Goal: Task Accomplishment & Management: Manage account settings

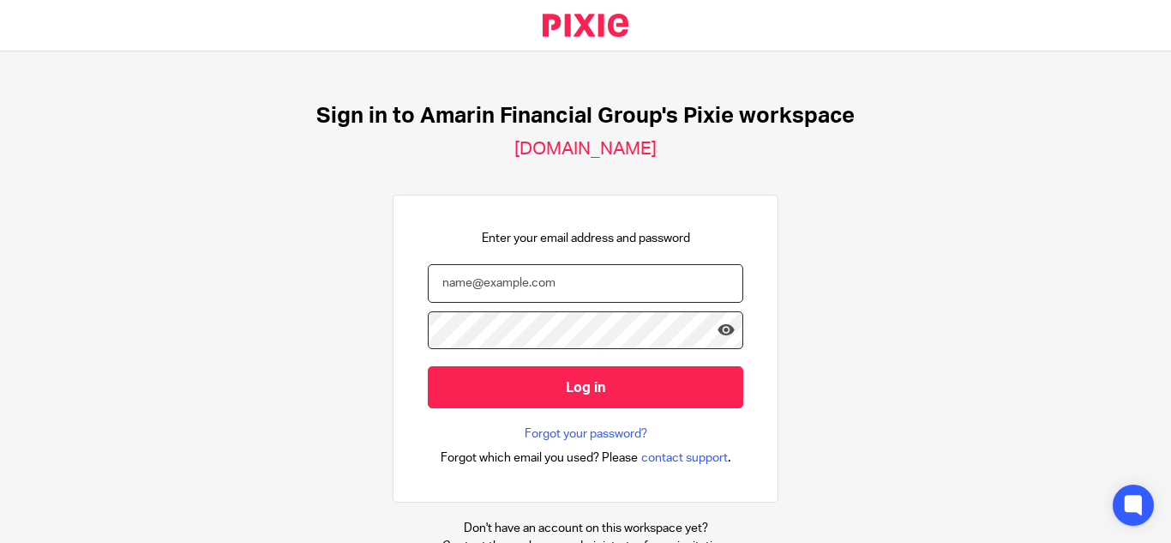
click at [595, 283] on input "email" at bounding box center [586, 283] width 316 height 39
type input "[EMAIL_ADDRESS][DOMAIN_NAME]"
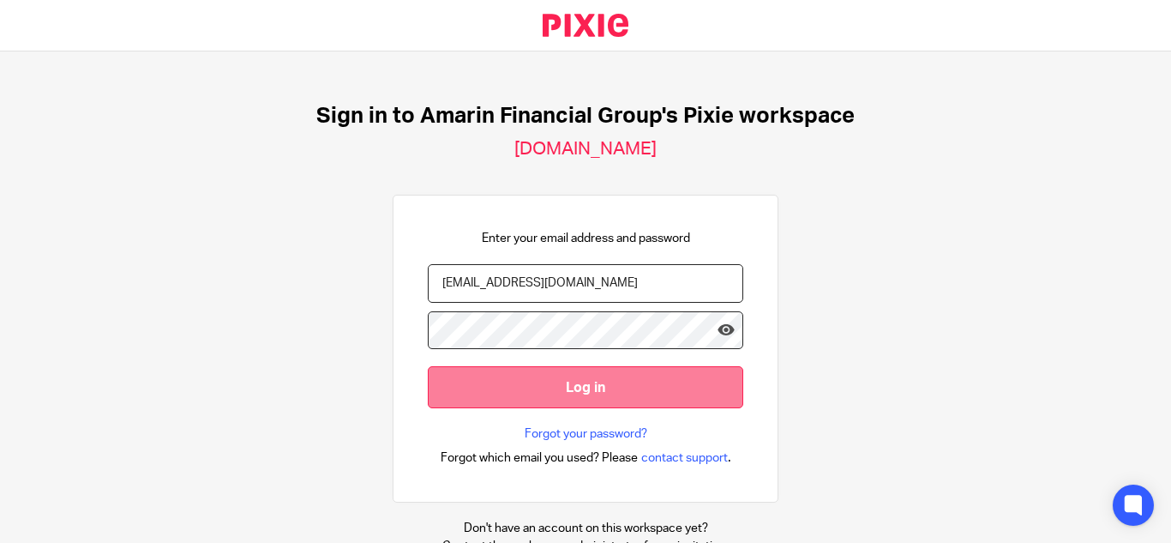
click at [602, 394] on input "Log in" at bounding box center [586, 387] width 316 height 42
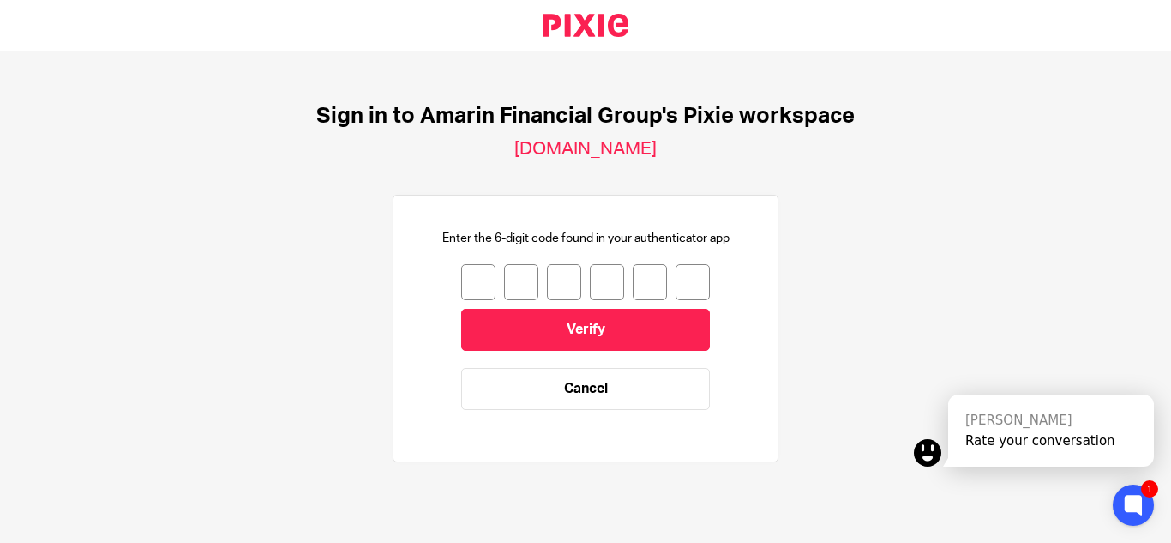
click at [461, 285] on input "number" at bounding box center [478, 282] width 34 height 36
type input "5"
click at [461, 285] on input "5" at bounding box center [478, 282] width 34 height 36
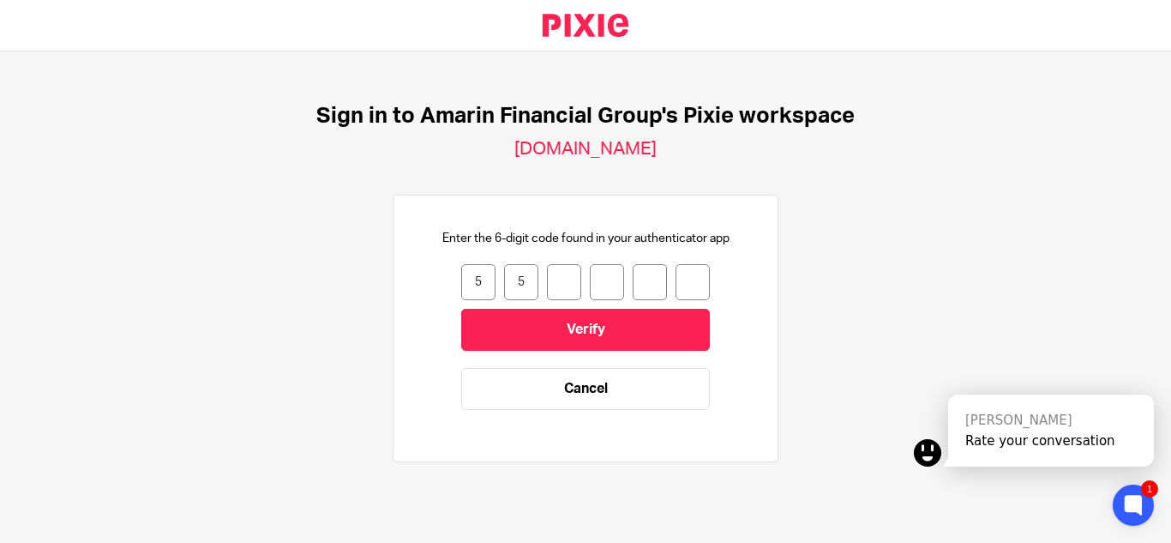
type input "6"
type input "1"
type input "2"
type input "7"
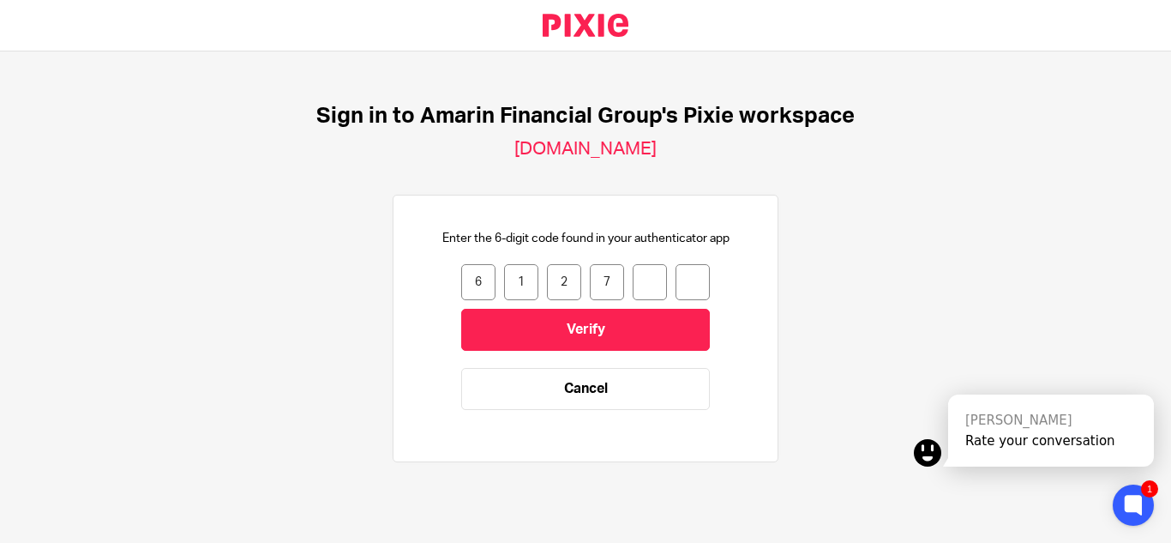
type input "2"
type input "5"
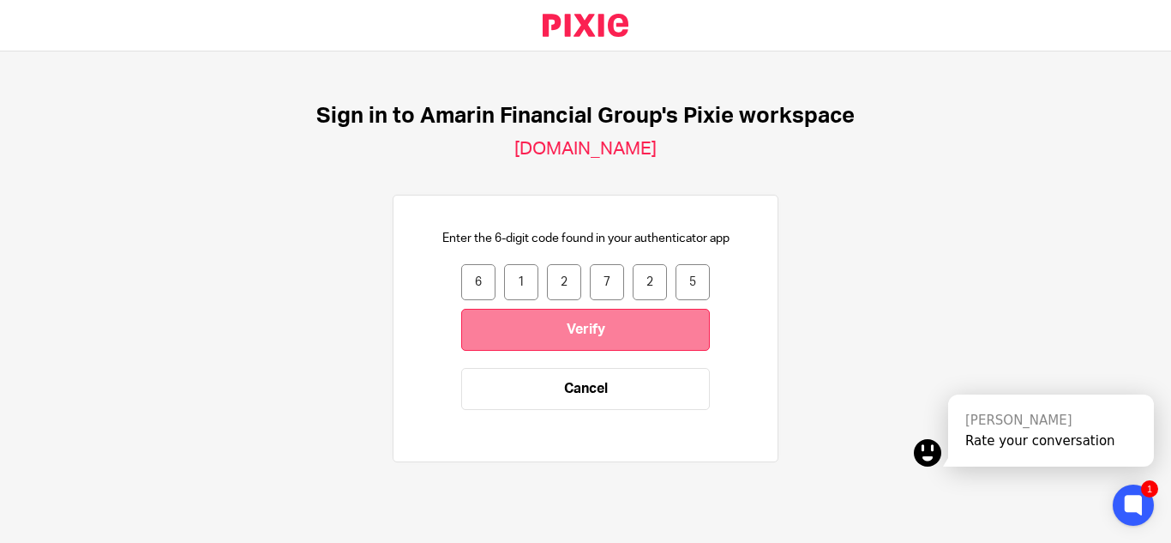
click at [563, 326] on input "Verify" at bounding box center [585, 330] width 249 height 42
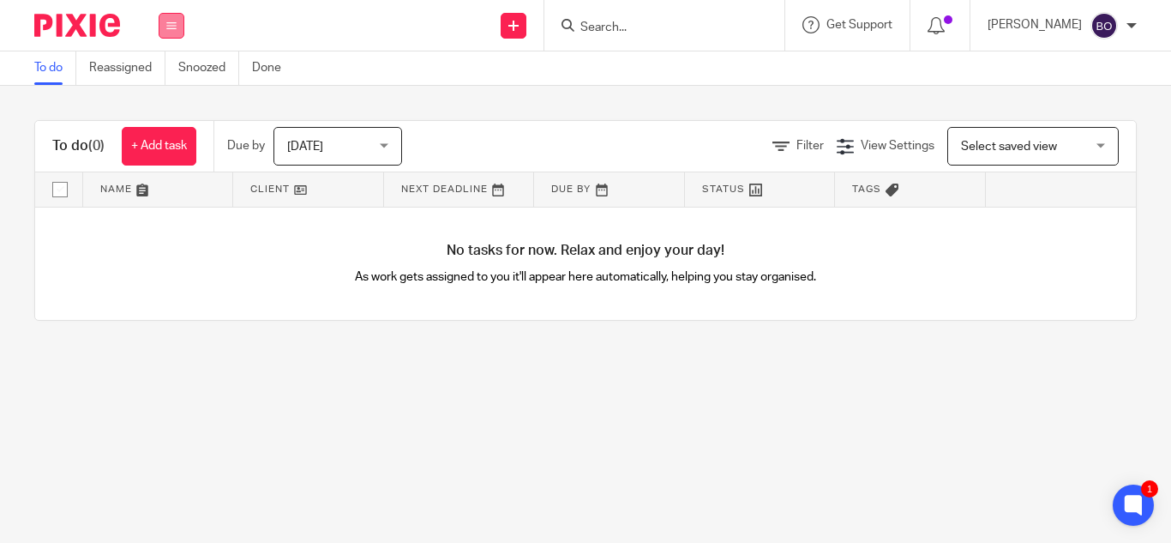
click at [177, 33] on button at bounding box center [172, 26] width 26 height 26
click at [172, 106] on link "Email" at bounding box center [162, 105] width 28 height 12
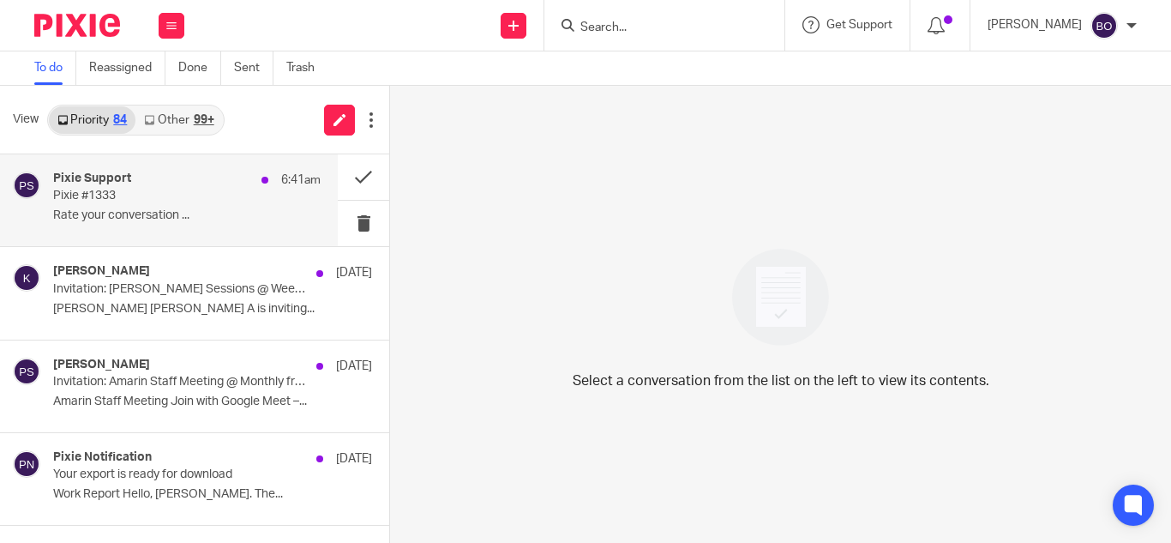
click at [177, 209] on p "Rate your conversation ..." at bounding box center [187, 215] width 268 height 15
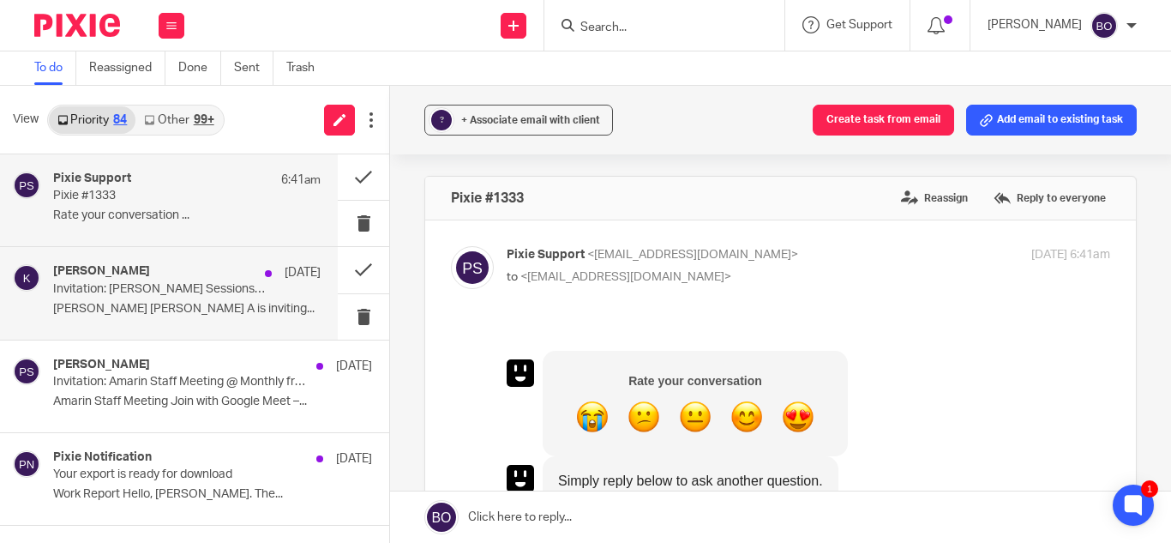
click at [161, 299] on div "[PERSON_NAME] [DATE] Invitation: [PERSON_NAME] Sessions @ Weekly from 7:30am to…" at bounding box center [187, 292] width 268 height 57
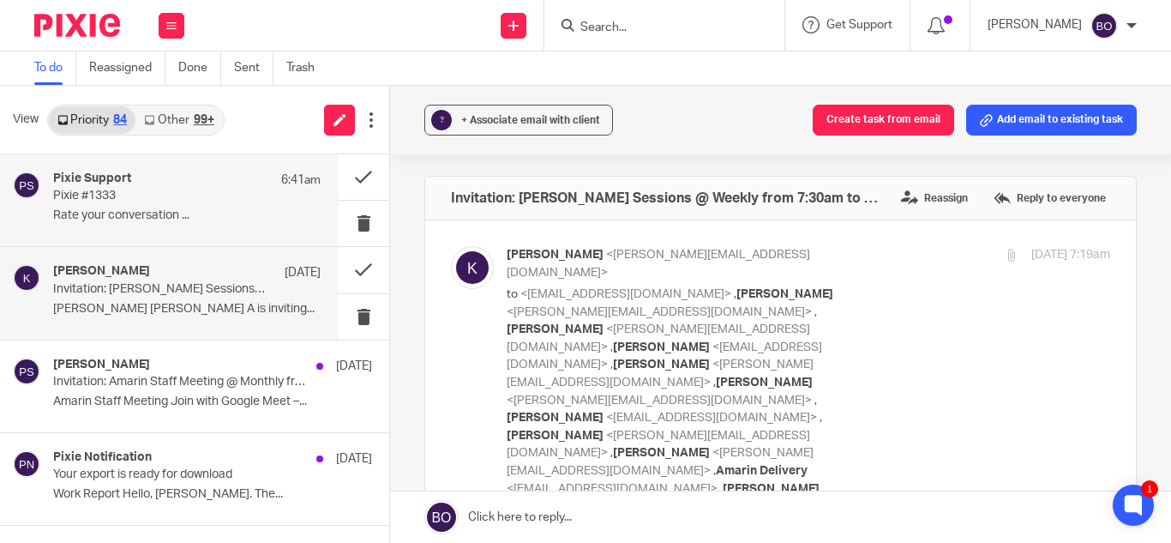
click at [160, 208] on p "Rate your conversation ..." at bounding box center [187, 215] width 268 height 15
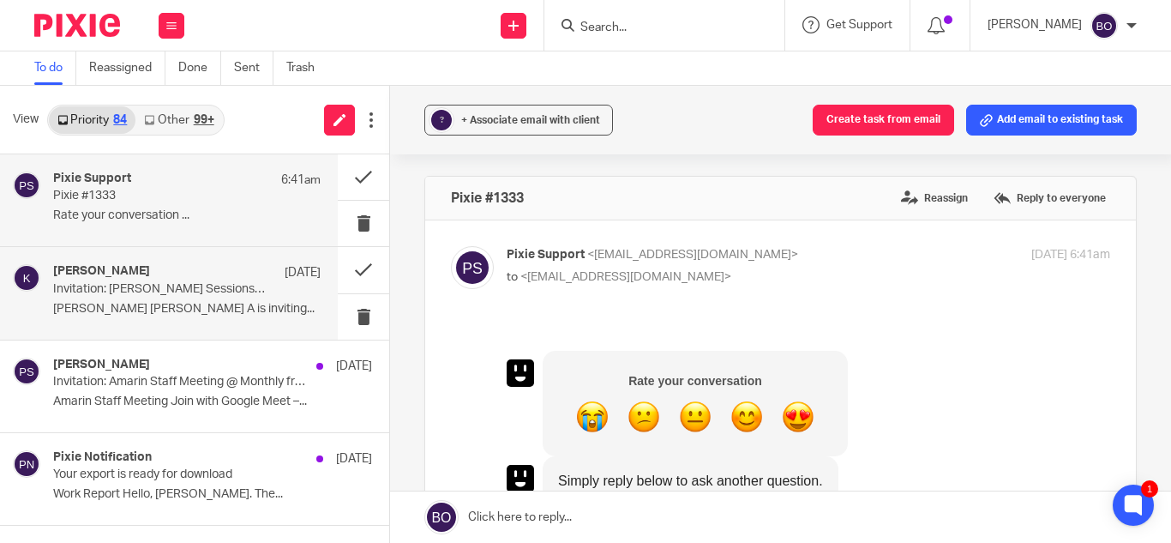
click at [163, 310] on p "[PERSON_NAME] [PERSON_NAME] A is inviting..." at bounding box center [187, 309] width 268 height 15
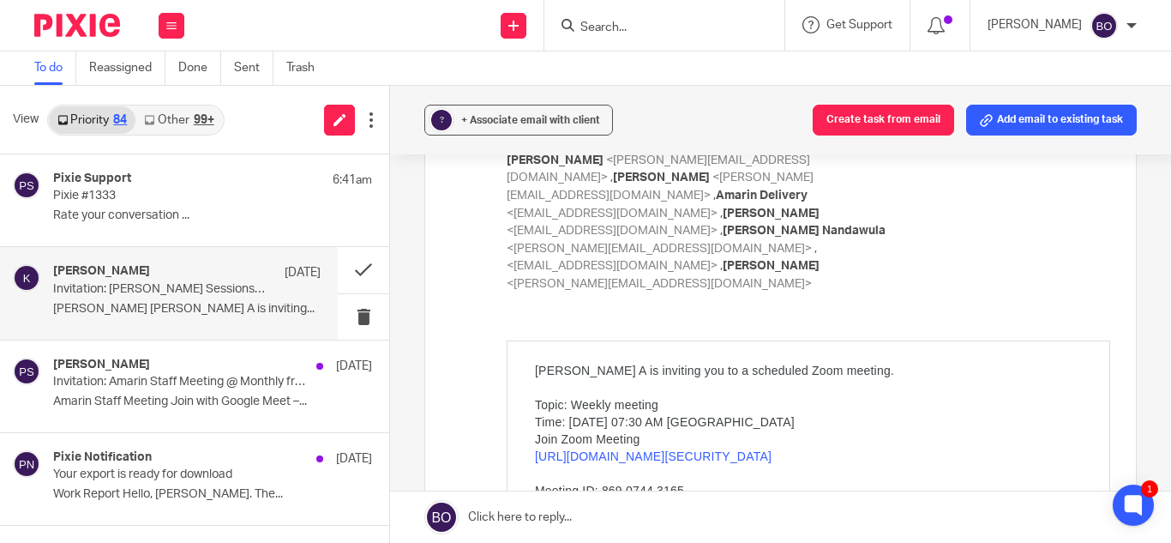
scroll to position [171, 0]
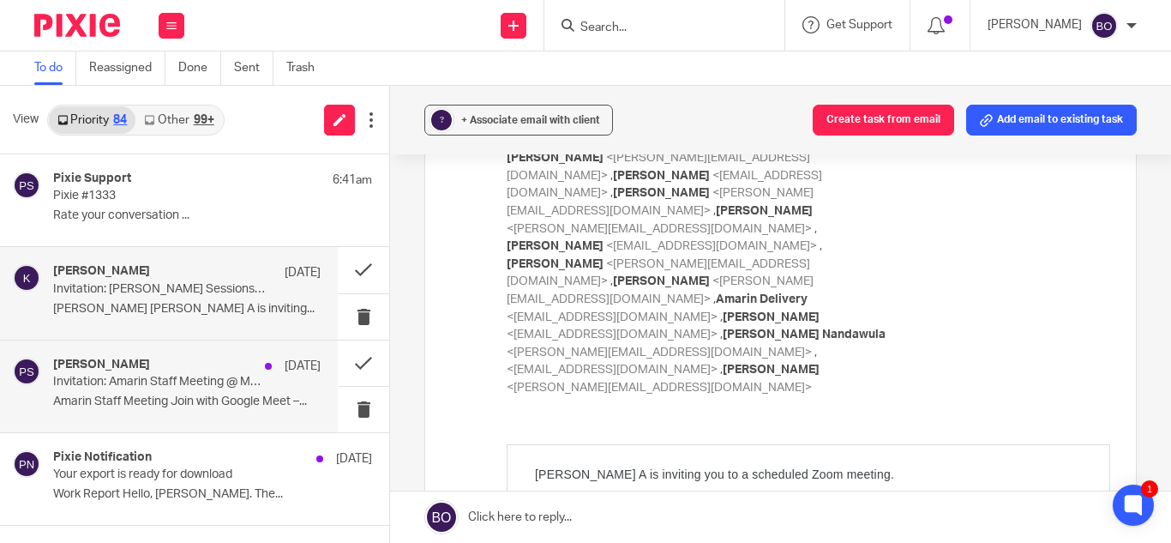
click at [138, 374] on div "[PERSON_NAME] [DATE]" at bounding box center [187, 366] width 268 height 17
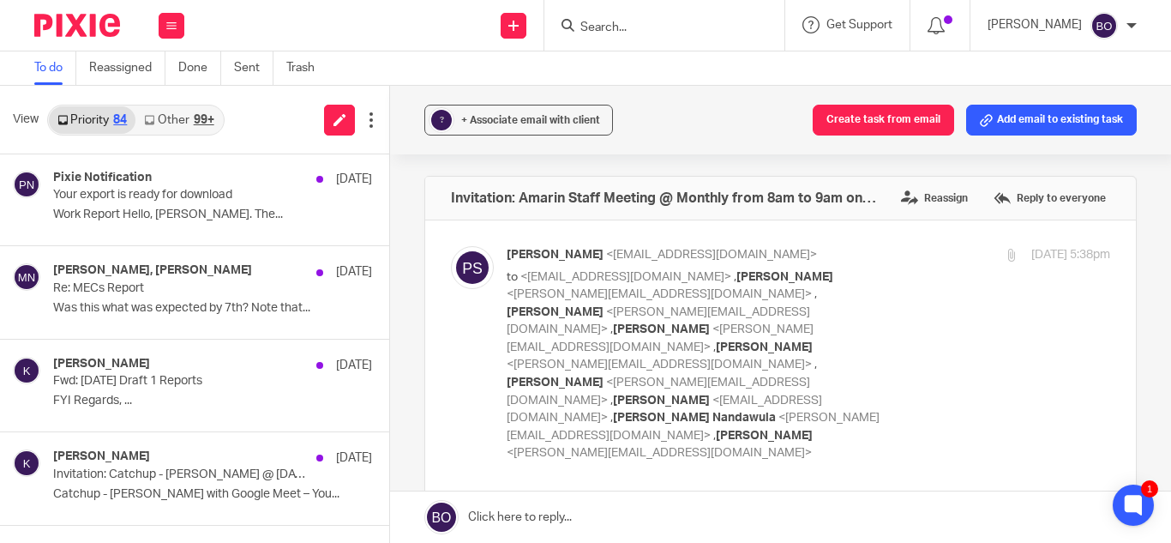
scroll to position [343, 0]
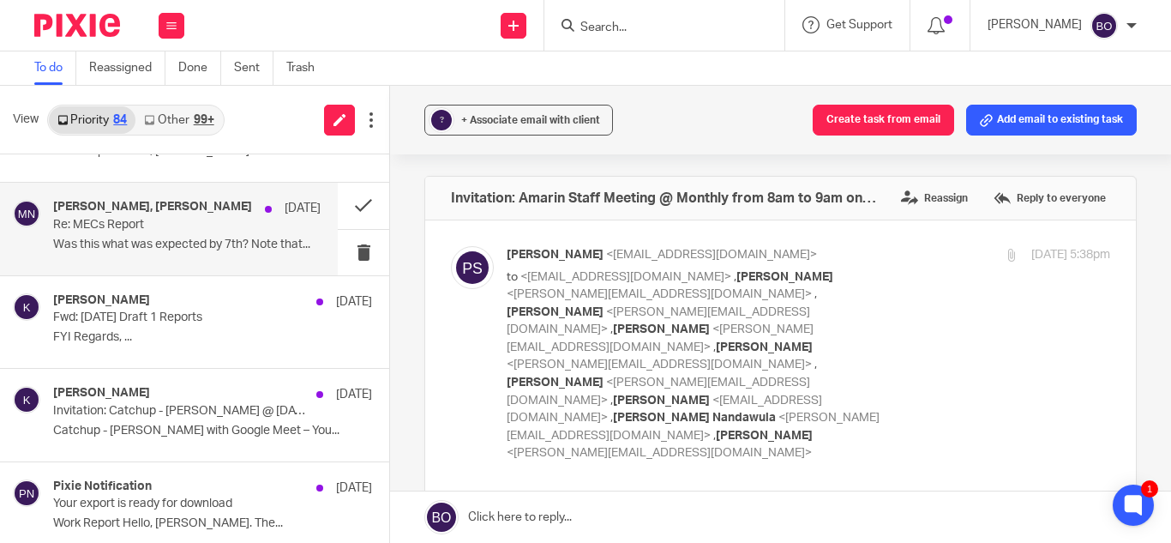
click at [161, 225] on p "Re: MECs Report" at bounding box center [160, 225] width 214 height 15
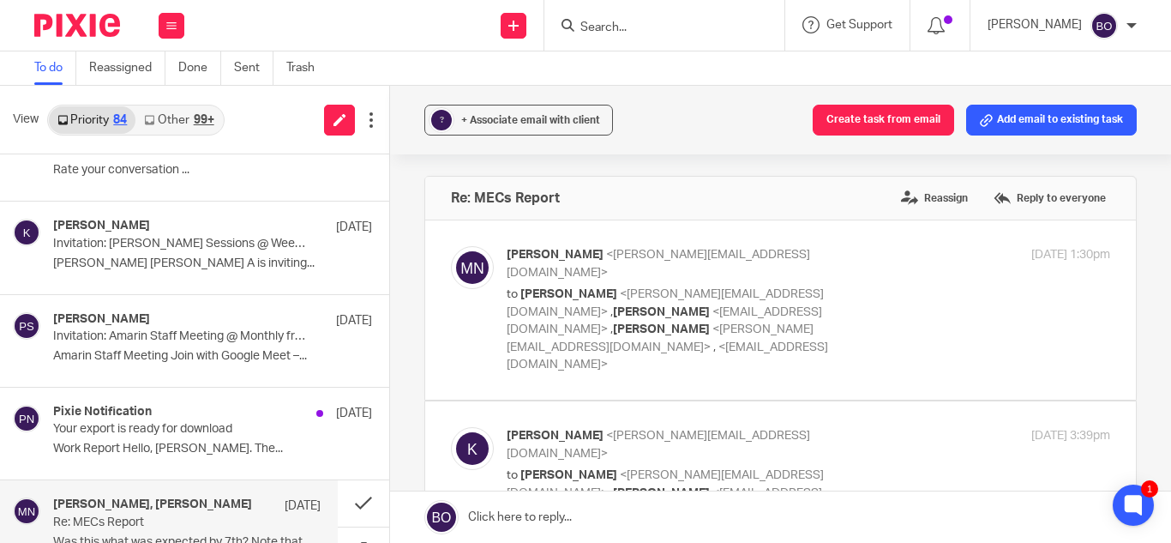
scroll to position [0, 0]
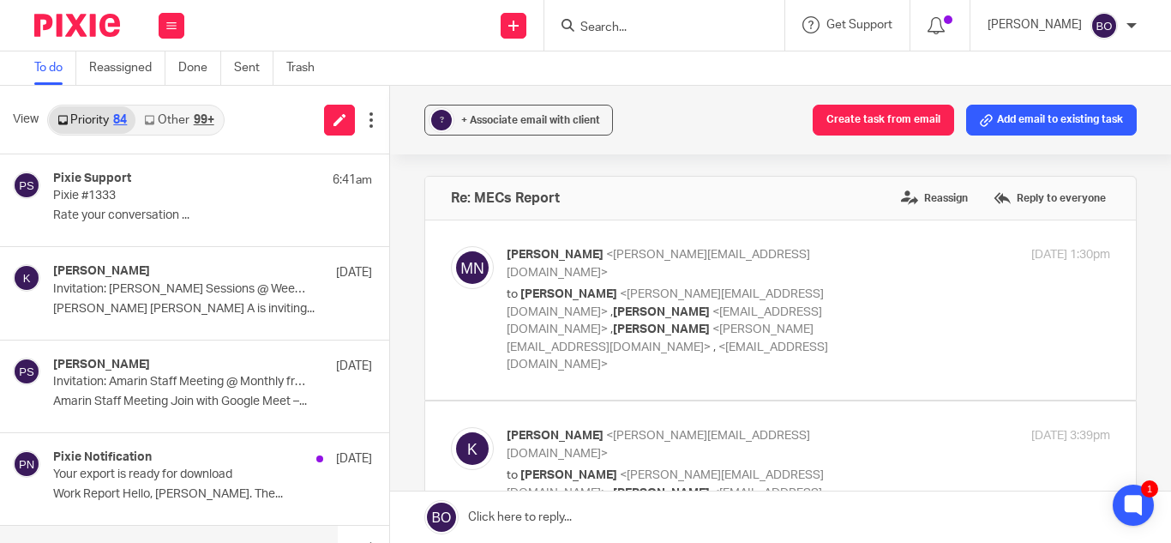
click at [165, 291] on p "Invitation: [PERSON_NAME] Sessions @ Weekly from 7:30am to 8:20am [DATE] (EAT) …" at bounding box center [181, 289] width 256 height 15
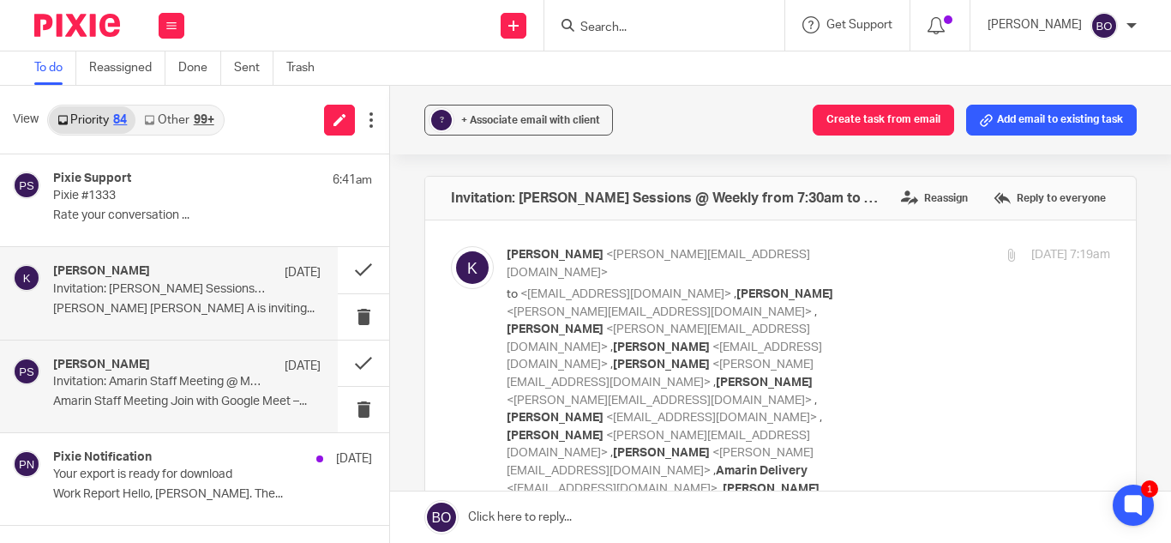
click at [177, 388] on p "Invitation: Amarin Staff Meeting @ Monthly from 8am to 9am on the third [DATE] …" at bounding box center [160, 382] width 214 height 15
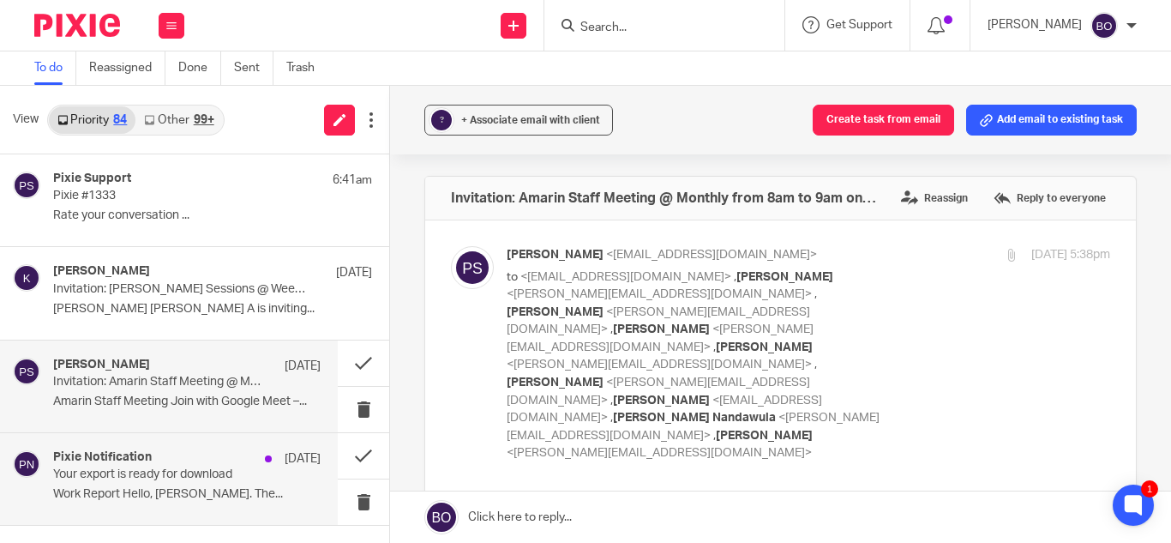
click at [177, 475] on p "Your export is ready for download" at bounding box center [160, 474] width 214 height 15
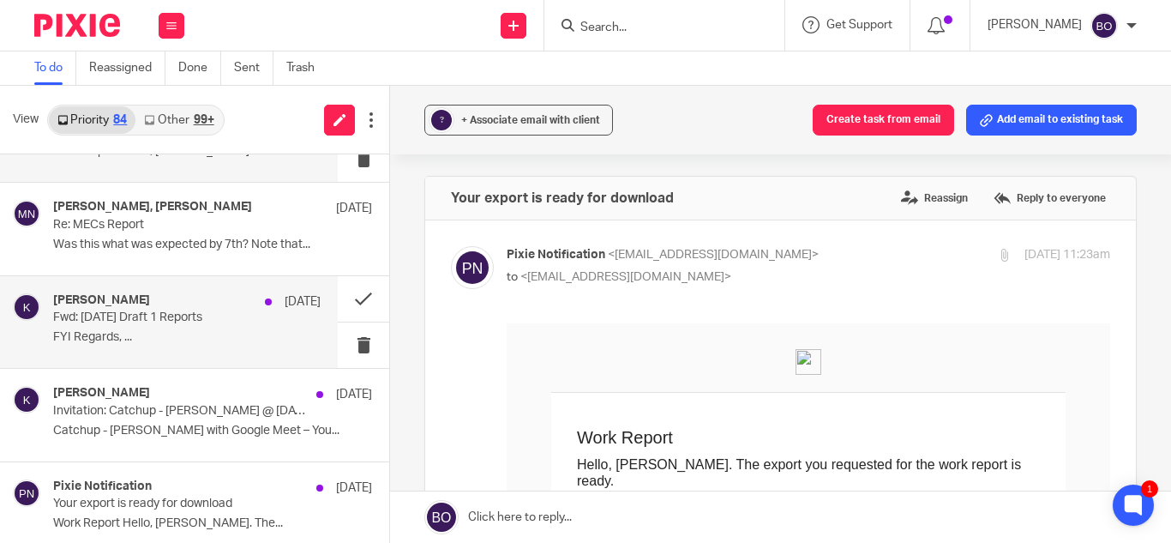
click at [150, 319] on p "Fwd: 2025 August Draft 1 Reports" at bounding box center [160, 317] width 214 height 15
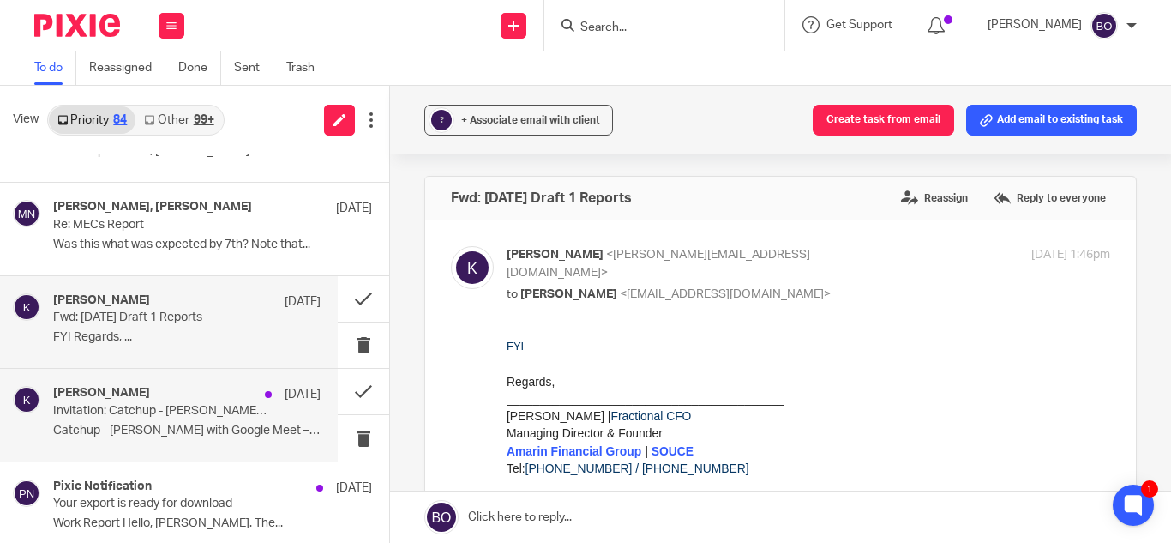
click at [181, 442] on div "Kevin 8 Sep Invitation: Catchup - Benedict @ Mon Sep 8, 2025 1pm - 1:50pm (EAT)…" at bounding box center [187, 414] width 268 height 57
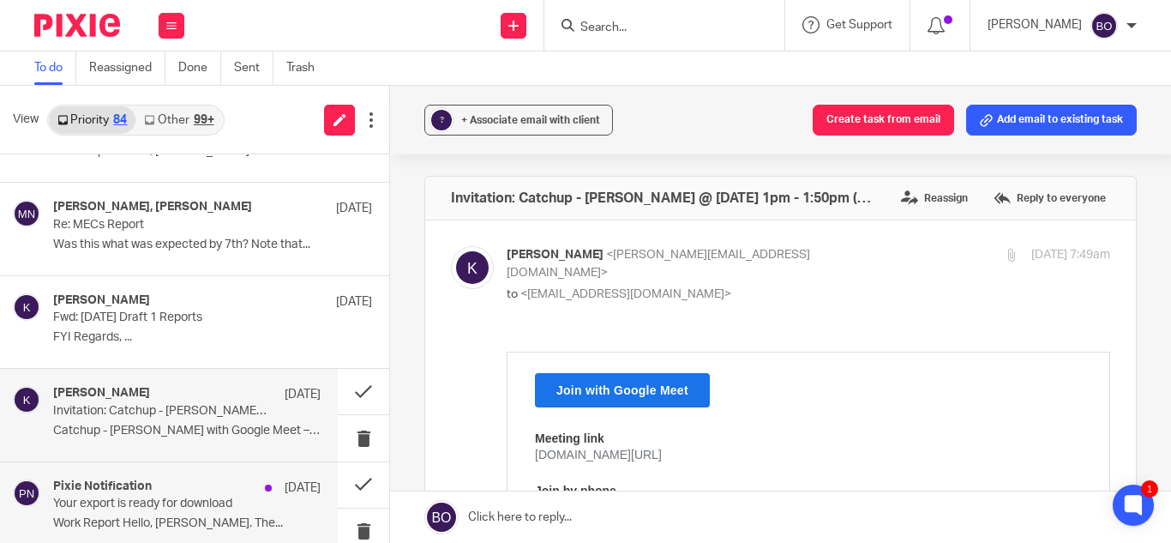
click at [183, 486] on div "Pixie Notification 8 Sep" at bounding box center [187, 487] width 268 height 17
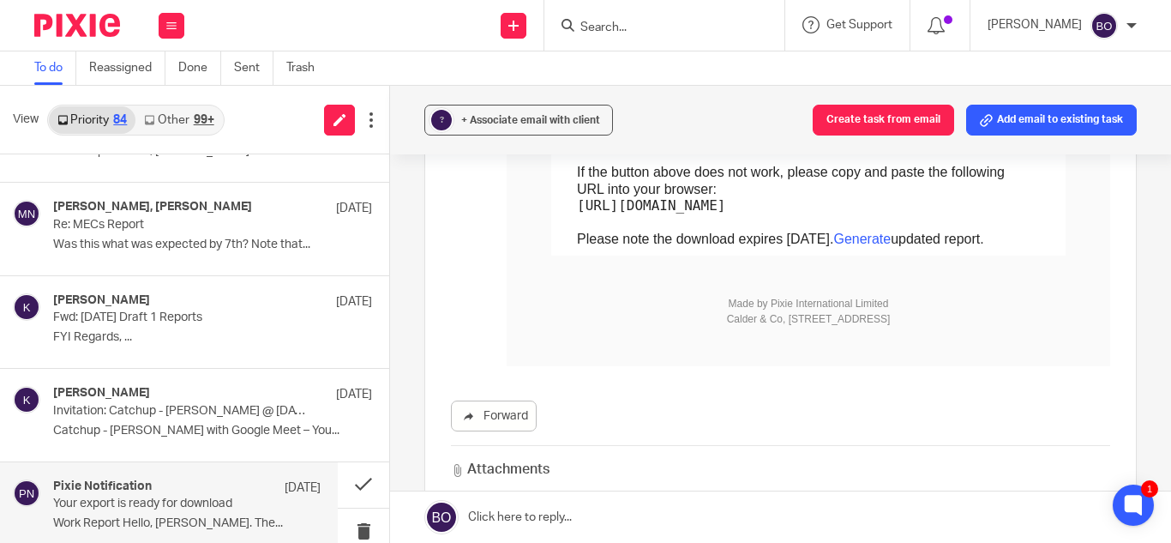
scroll to position [343, 0]
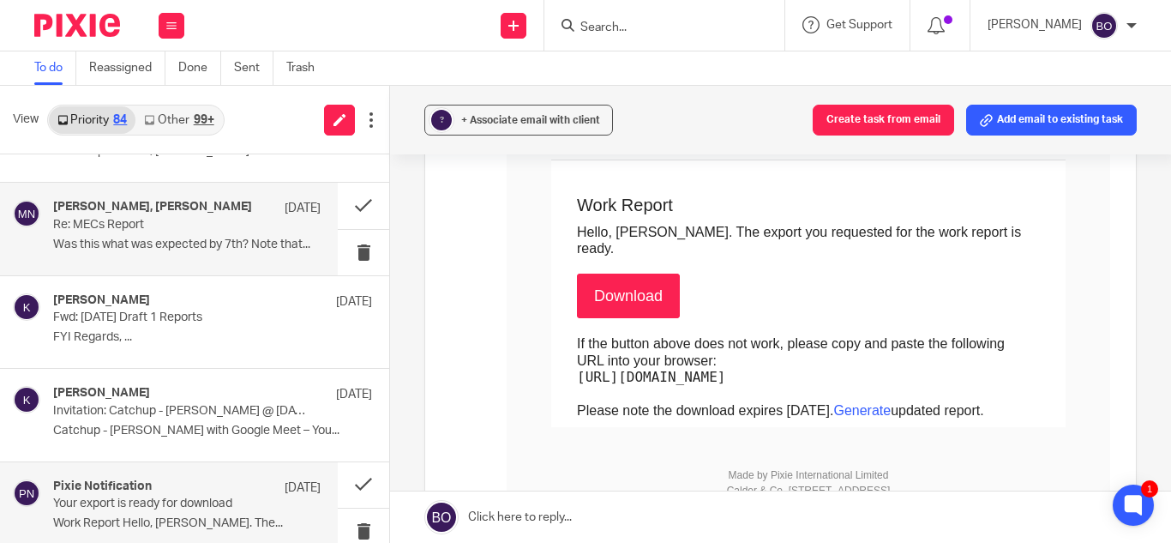
click at [69, 234] on div "Kevin, Moses Nsubuga 9 Sep Re: MECs Report Was this what was expected by 7th? N…" at bounding box center [187, 228] width 268 height 57
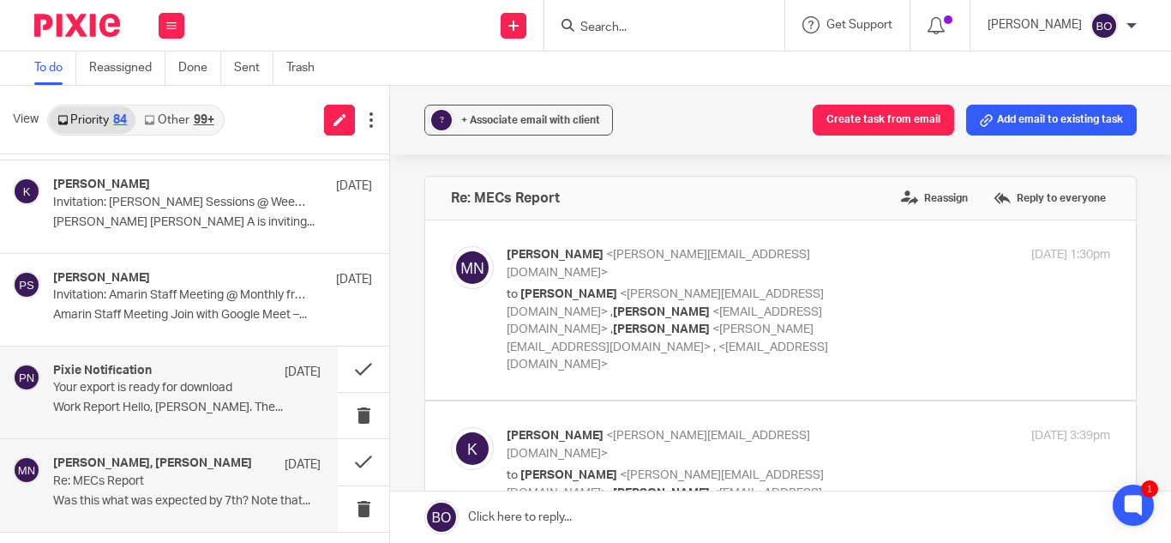
scroll to position [0, 0]
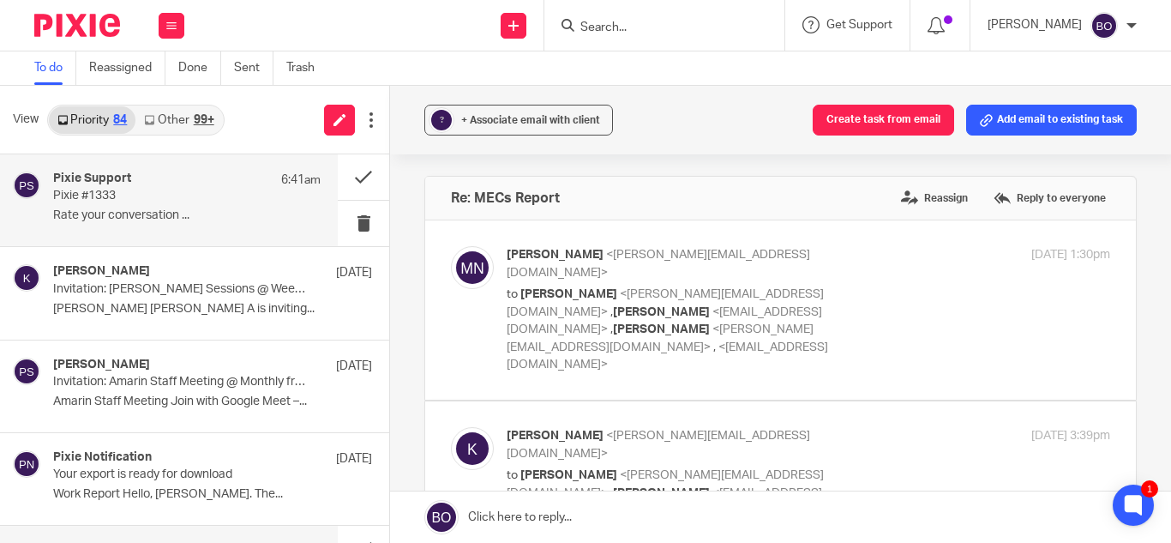
click at [129, 199] on p "Pixie #1333" at bounding box center [160, 196] width 214 height 15
